Goal: Task Accomplishment & Management: Manage account settings

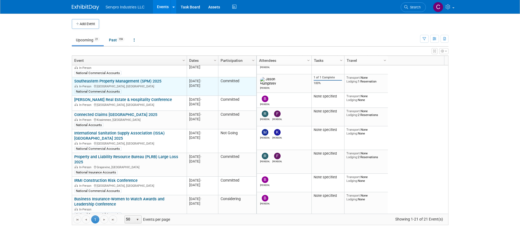
click at [126, 79] on link "Southeastern Property Management (SPM) 2025" at bounding box center [117, 81] width 87 height 5
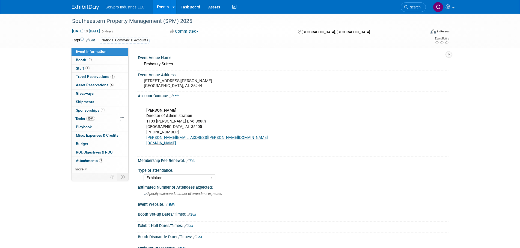
select select "Exhibitor"
drag, startPoint x: 192, startPoint y: 137, endPoint x: 145, endPoint y: 140, distance: 46.7
click at [145, 140] on div "Christy Hagood Skellie Director of Administration 1103 Richard Arrington Jr. Bl…" at bounding box center [265, 127] width 246 height 55
drag, startPoint x: 196, startPoint y: 140, endPoint x: 144, endPoint y: 136, distance: 52.8
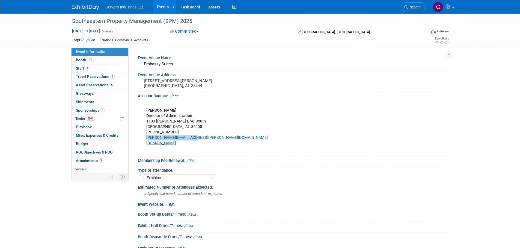
click at [144, 136] on div "Christy Hagood Skellie Director of Administration 1103 Richard Arrington Jr. Bl…" at bounding box center [265, 127] width 246 height 55
click at [90, 110] on span "Sponsorships 1" at bounding box center [90, 110] width 29 height 4
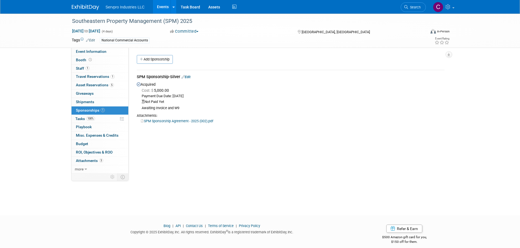
click at [189, 77] on link "Edit" at bounding box center [185, 77] width 9 height 4
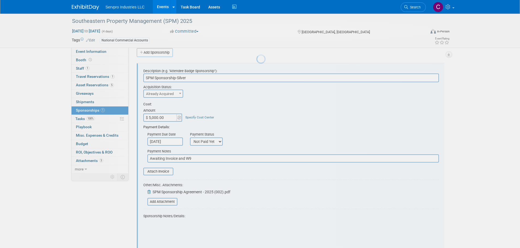
scroll to position [8, 0]
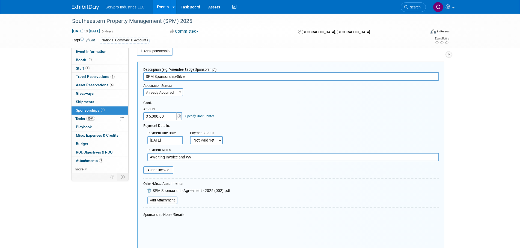
click at [197, 142] on select "Not Paid Yet Partially Paid Paid in Full" at bounding box center [206, 140] width 33 height 8
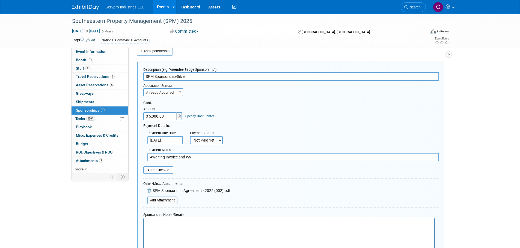
scroll to position [0, 0]
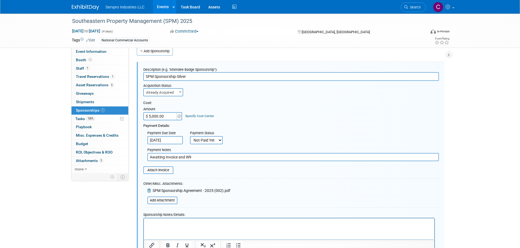
select select "1"
click at [190, 136] on select "Not Paid Yet Partially Paid Paid in Full" at bounding box center [206, 140] width 33 height 8
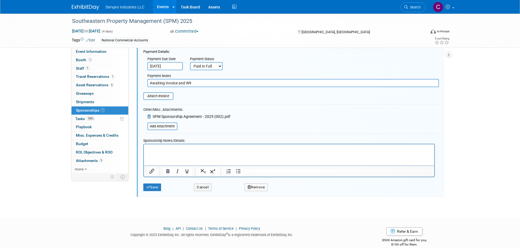
scroll to position [91, 0]
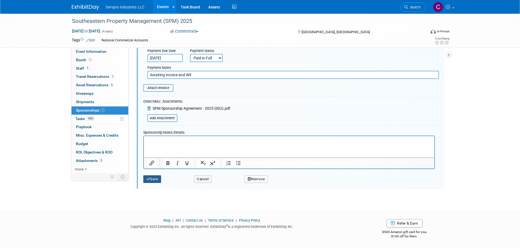
click at [152, 179] on button "Save" at bounding box center [152, 180] width 18 height 8
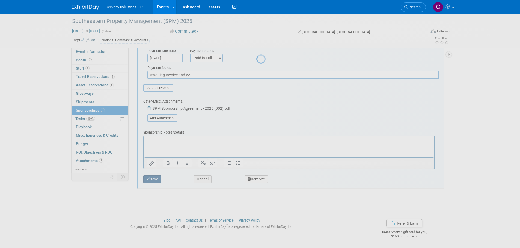
scroll to position [5, 0]
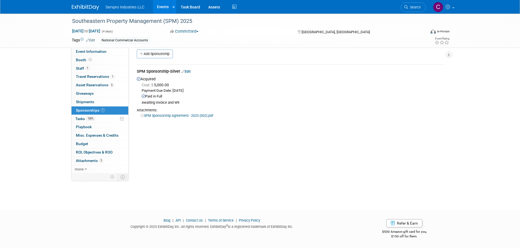
drag, startPoint x: 0, startPoint y: 146, endPoint x: -4, endPoint y: 70, distance: 76.0
click at [0, 70] on html "Servpro Industries LLC Events Add Event Bulk Upload Events Shareable Event Boar…" at bounding box center [260, 119] width 520 height 248
click at [139, 20] on div "Southeastern Property Management (SPM) 2025" at bounding box center [243, 21] width 347 height 10
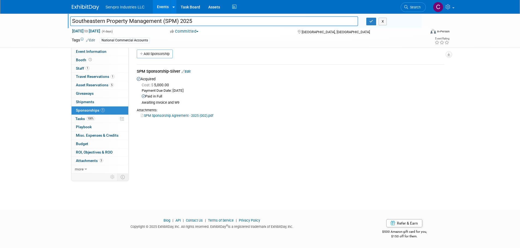
click at [139, 20] on input "Southeastern Property Management (SPM) 2025" at bounding box center [214, 21] width 288 height 10
click at [194, 20] on input "Southeastern Property Management (SPM) 2025" at bounding box center [214, 21] width 288 height 10
type input "Southeastern Property Management (SPM) 2025 - Benchstone Maintenance"
click at [219, 41] on div "National Commercial Accounts" at bounding box center [242, 41] width 285 height 6
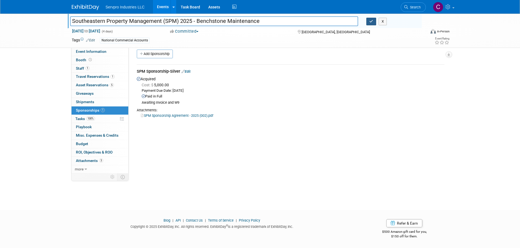
click at [368, 20] on button "button" at bounding box center [371, 22] width 10 height 8
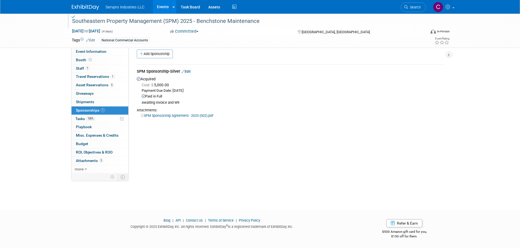
click at [194, 21] on div "Southeastern Property Management (SPM) 2025 - Benchstone Maintenance" at bounding box center [243, 21] width 347 height 10
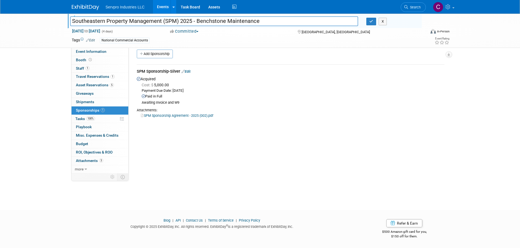
click at [194, 21] on input "Southeastern Property Management (SPM) 2025 - Benchstone Maintenance" at bounding box center [214, 21] width 288 height 10
click at [160, 10] on link "Events" at bounding box center [163, 7] width 20 height 14
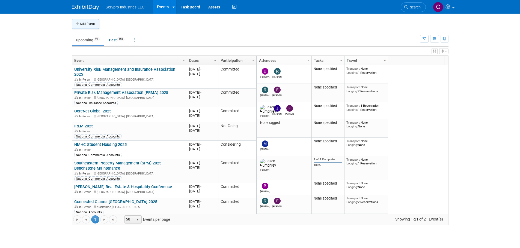
click at [91, 23] on button "Add Event" at bounding box center [85, 24] width 27 height 10
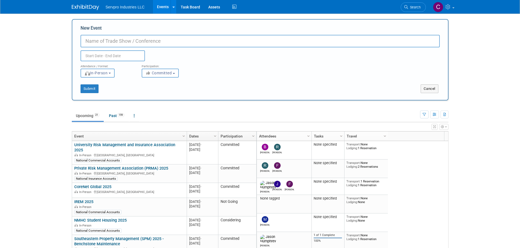
paste input "Southeastern Property Management (SPM) 2025 - Benchstone Maintenance"
drag, startPoint x: 194, startPoint y: 40, endPoint x: 261, endPoint y: 35, distance: 66.7
click at [261, 35] on input "Southeastern Property Management (SPM) 2025 - Benchstone Maintenance" at bounding box center [259, 41] width 359 height 13
type input "Southeastern Property Management (SPM) 2025 - Corporate Leadership"
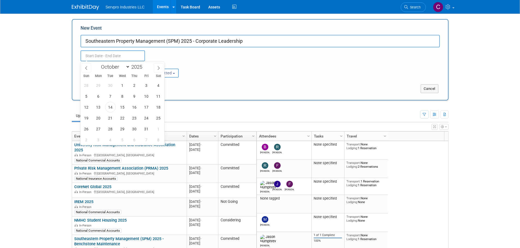
click at [125, 53] on input "text" at bounding box center [112, 55] width 64 height 11
click at [159, 66] on icon at bounding box center [159, 68] width 4 height 4
select select "11"
click at [109, 108] on span "16" at bounding box center [110, 107] width 11 height 11
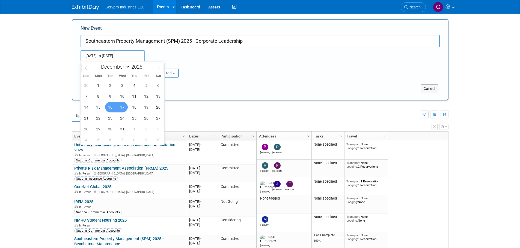
click at [119, 108] on span "17" at bounding box center [122, 107] width 11 height 11
type input "Dec 16, 2025 to Dec 17, 2025"
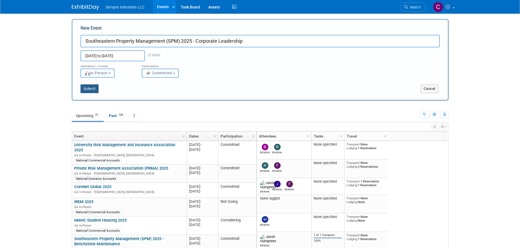
click at [92, 88] on button "Submit" at bounding box center [89, 89] width 18 height 9
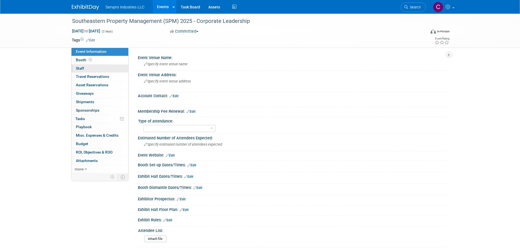
click at [83, 69] on span "Staff 0" at bounding box center [80, 68] width 8 height 4
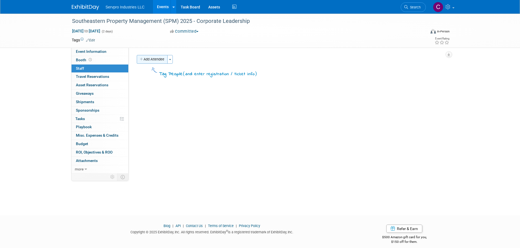
click at [150, 60] on button "Add Attendee" at bounding box center [152, 59] width 31 height 9
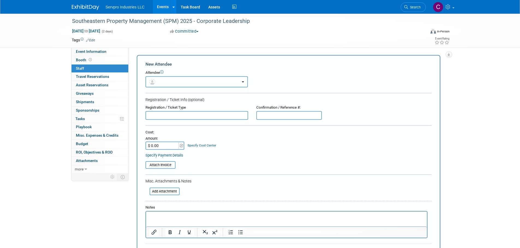
click at [163, 81] on button "button" at bounding box center [196, 81] width 102 height 11
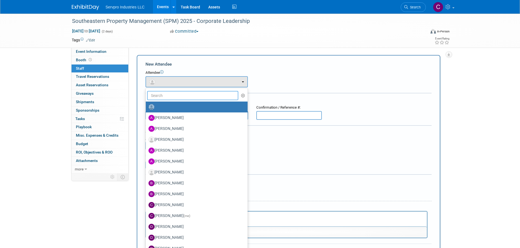
click at [161, 96] on input "text" at bounding box center [192, 95] width 91 height 9
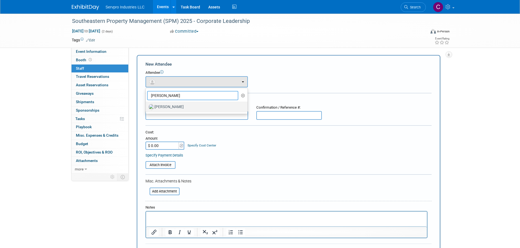
type input "[PERSON_NAME]"
click at [167, 109] on label "Jason Humphrey" at bounding box center [195, 107] width 94 height 9
click at [146, 108] on input "Jason Humphrey" at bounding box center [145, 107] width 4 height 4
select select "100e29a8-70bd-4aa5-bd86-b327b0bef531"
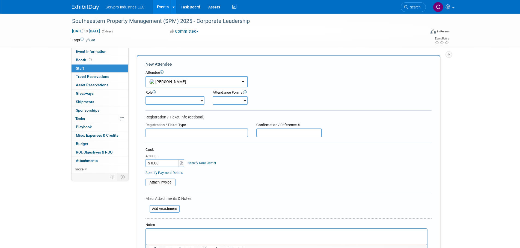
click at [191, 98] on select "Demonstrator Franchise Team Member Host Planner Presenter Sales Representative" at bounding box center [174, 100] width 59 height 9
click at [145, 96] on select "Demonstrator Franchise Team Member Host Planner Presenter Sales Representative" at bounding box center [174, 100] width 59 height 9
click at [173, 103] on select "Demonstrator Franchise Team Member Host Planner Presenter Sales Representative" at bounding box center [174, 100] width 59 height 9
select select "2"
click at [145, 96] on select "Demonstrator Franchise Team Member Host Planner Presenter Sales Representative" at bounding box center [174, 100] width 59 height 9
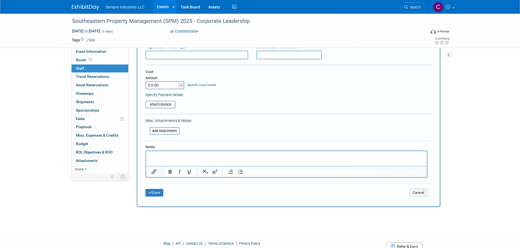
scroll to position [102, 0]
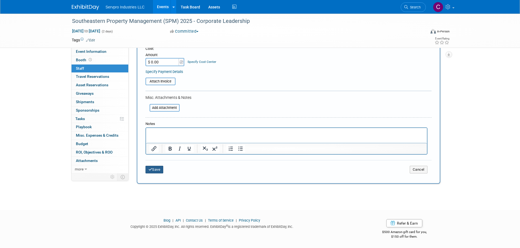
click at [157, 171] on button "Save" at bounding box center [154, 170] width 18 height 8
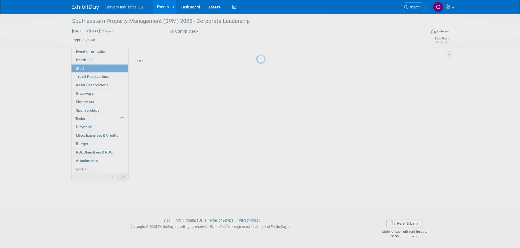
scroll to position [5, 0]
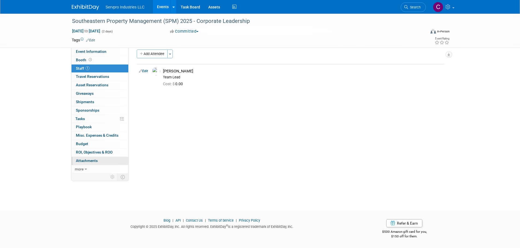
click at [85, 160] on span "Attachments 0" at bounding box center [87, 161] width 22 height 4
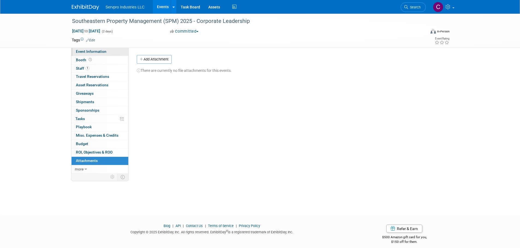
click at [90, 51] on span "Event Information" at bounding box center [91, 51] width 31 height 4
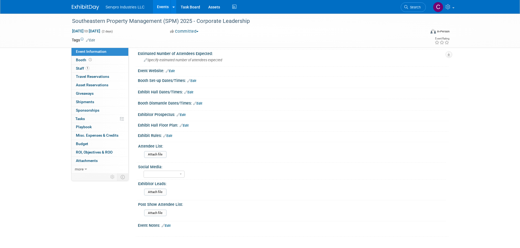
scroll to position [115, 0]
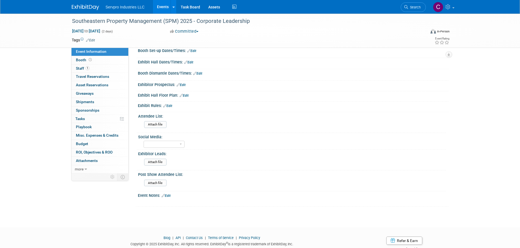
click at [167, 193] on div "Event Notes: Edit" at bounding box center [293, 195] width 310 height 7
click at [167, 194] on link "Edit" at bounding box center [165, 196] width 9 height 4
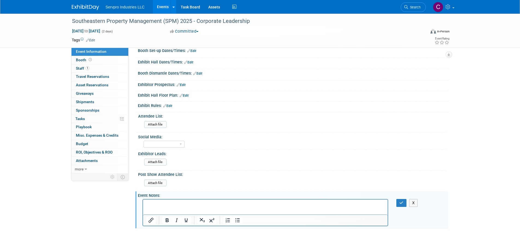
scroll to position [0, 0]
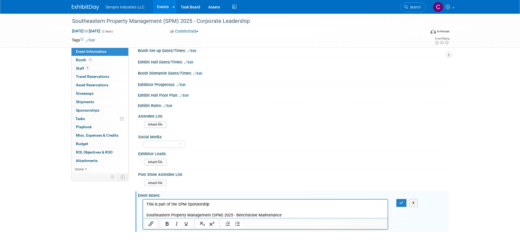
click at [306, 215] on p "Southeastern Property Management (SPM) 2025 - Benchstone Maintenance" at bounding box center [265, 215] width 238 height 5
click at [264, 213] on p "Southeastern Property Management (SPM) 2025 - Benchstone Maintenance" at bounding box center [265, 215] width 238 height 5
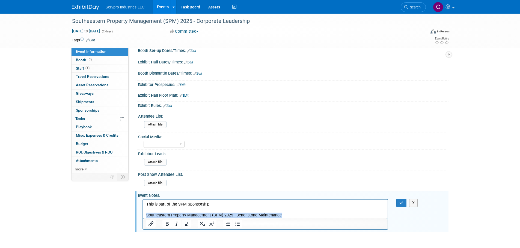
click at [264, 213] on p "Southeastern Property Management (SPM) 2025 - Benchstone Maintenance" at bounding box center [265, 215] width 238 height 5
click at [162, 214] on p "Rich Text Area. Press ALT-0 for help." at bounding box center [265, 215] width 238 height 5
click at [163, 214] on p "Rich Text Area. Press ALT-0 for help." at bounding box center [265, 215] width 238 height 5
click at [212, 205] on p "This is part of the SPM Sponsorship" at bounding box center [265, 204] width 238 height 5
click at [402, 202] on icon "button" at bounding box center [401, 203] width 4 height 4
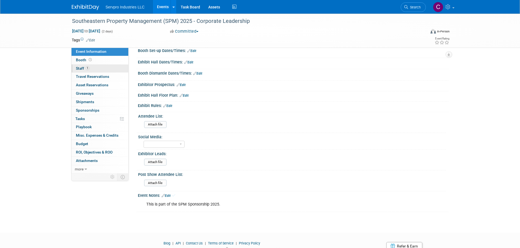
click at [80, 69] on span "Staff 1" at bounding box center [83, 68] width 14 height 4
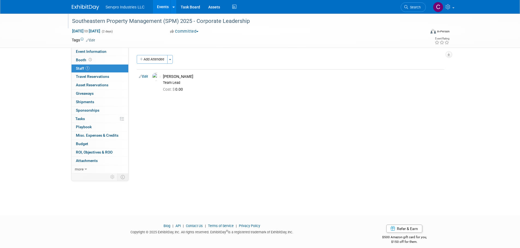
click at [135, 20] on div "Southeastern Property Management (SPM) 2025 - Corporate Leadership" at bounding box center [243, 21] width 347 height 10
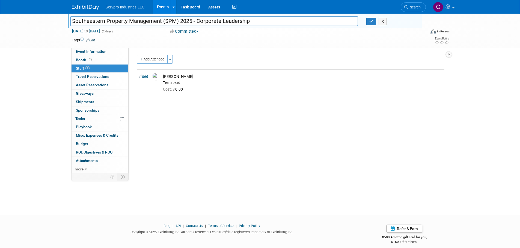
click at [135, 20] on input "Southeastern Property Management (SPM) 2025 - Corporate Leadership" at bounding box center [214, 21] width 288 height 10
click at [160, 5] on link "Events" at bounding box center [163, 7] width 20 height 14
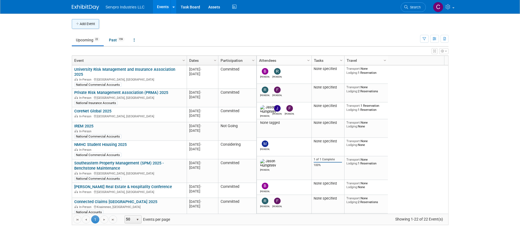
click at [93, 26] on button "Add Event" at bounding box center [85, 24] width 27 height 10
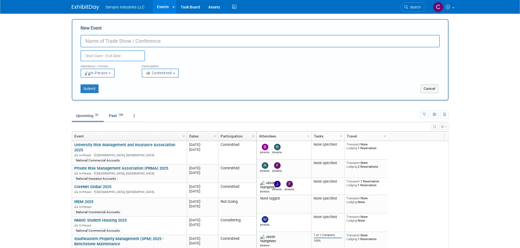
click at [114, 39] on input "New Event" at bounding box center [259, 41] width 359 height 13
paste input "Southeastern Property Management (SPM) 2025 - Corporate Leadership"
click at [191, 41] on input "Southeastern Property Management (SPM) 2025 - Corporate Leadership" at bounding box center [259, 41] width 359 height 13
drag, startPoint x: 196, startPoint y: 42, endPoint x: 217, endPoint y: 41, distance: 21.8
click at [217, 41] on input "Southeastern Property Management (SPM) 2026 - Corporate Leadership" at bounding box center [259, 41] width 359 height 13
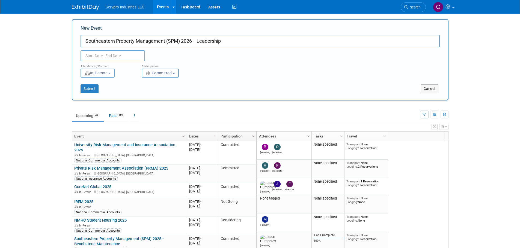
type input "Southeastern Property Management (SPM) 2026 - Leadership"
click at [122, 58] on input "text" at bounding box center [112, 55] width 64 height 11
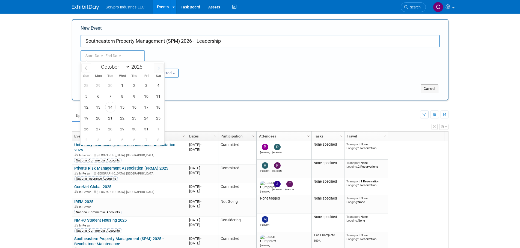
click at [156, 69] on span at bounding box center [159, 67] width 10 height 9
select select "11"
click at [156, 69] on span at bounding box center [159, 67] width 10 height 9
type input "2026"
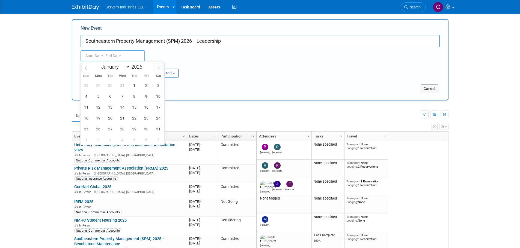
click at [156, 69] on span at bounding box center [159, 67] width 10 height 9
select select "1"
click at [85, 85] on span "1" at bounding box center [86, 85] width 11 height 11
type input "Feb 1, 2026 to Feb 1, 2026"
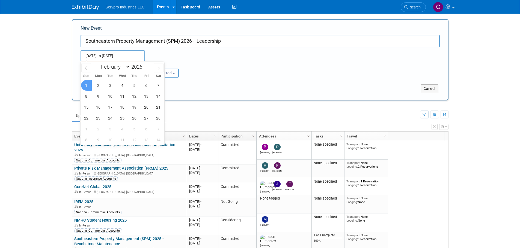
click at [174, 55] on div "Feb 1, 2026 to Feb 1, 2026 Duplicate Event Warning" at bounding box center [259, 54] width 367 height 14
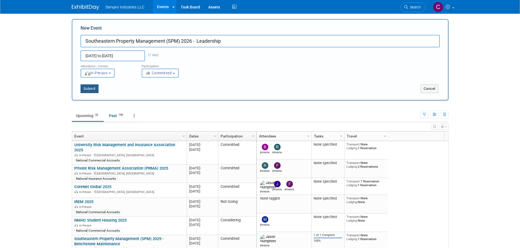
click at [92, 88] on button "Submit" at bounding box center [89, 89] width 18 height 9
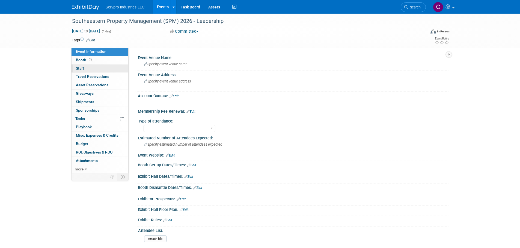
click at [83, 68] on span "Staff 0" at bounding box center [80, 68] width 8 height 4
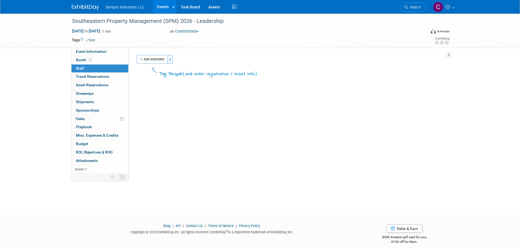
click at [169, 59] on button "Toggle Dropdown" at bounding box center [169, 59] width 5 height 9
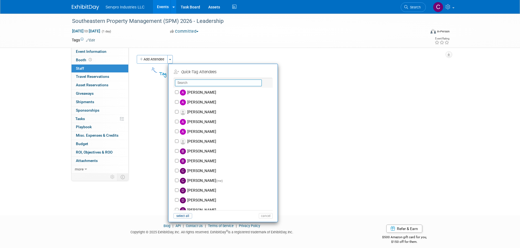
click at [183, 82] on input "text" at bounding box center [218, 83] width 87 height 7
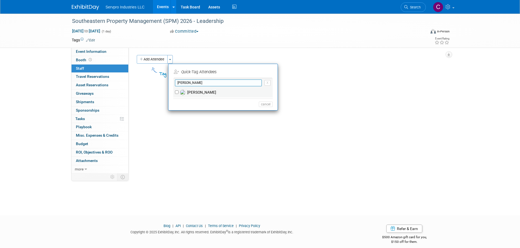
type input "jason"
click at [191, 91] on label "Jason Humphrey" at bounding box center [226, 93] width 96 height 10
click at [178, 91] on input "Jason Humphrey" at bounding box center [177, 93] width 4 height 4
checkbox input "true"
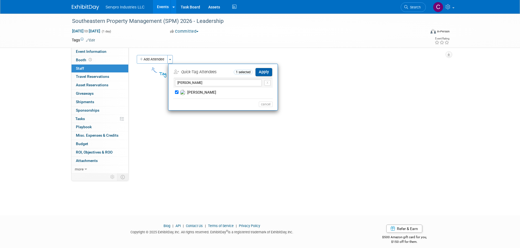
click at [265, 69] on button "Apply" at bounding box center [263, 72] width 17 height 8
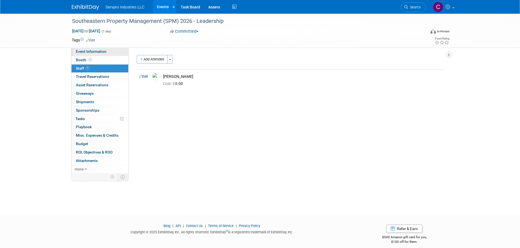
click at [94, 52] on span "Event Information" at bounding box center [91, 51] width 31 height 4
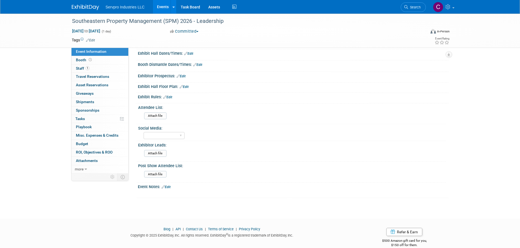
scroll to position [132, 0]
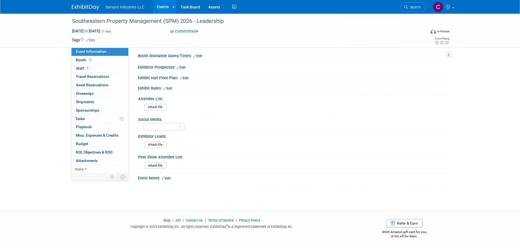
click at [167, 177] on link "Edit" at bounding box center [165, 179] width 9 height 4
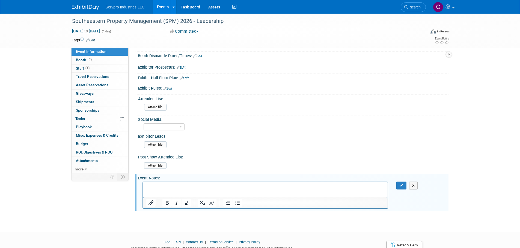
scroll to position [0, 0]
click at [399, 185] on icon "button" at bounding box center [401, 186] width 4 height 4
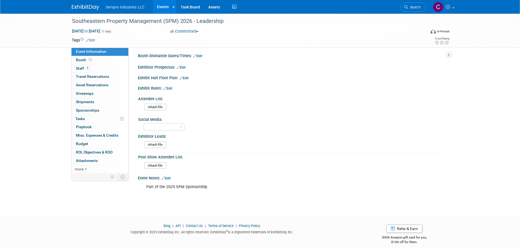
click at [168, 6] on link "Events" at bounding box center [163, 7] width 20 height 14
